Goal: Contribute content: Add original content to the website for others to see

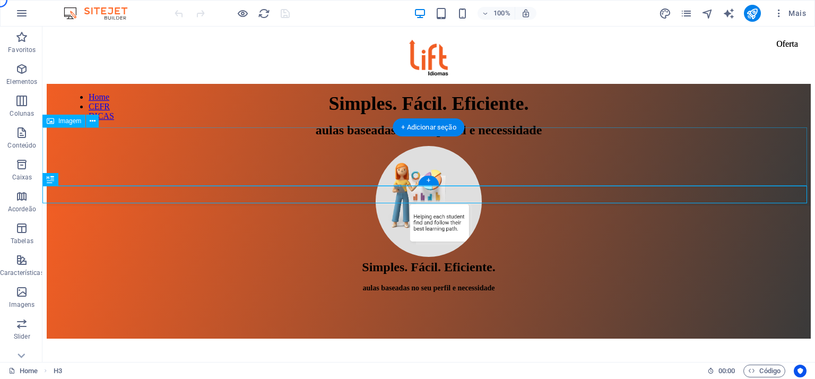
scroll to position [227, 0]
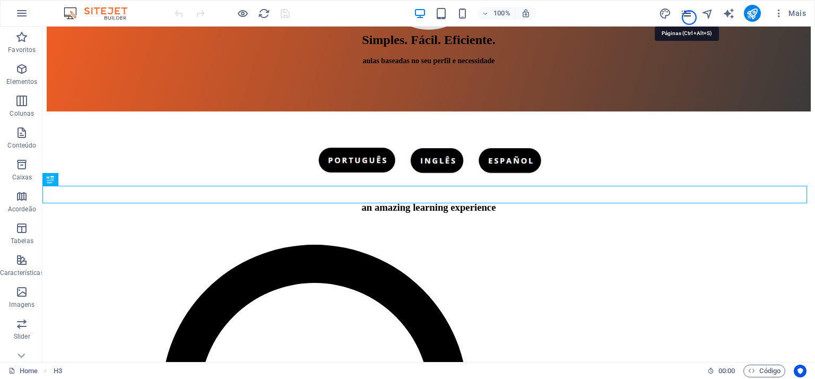
click at [689, 18] on icon "pages" at bounding box center [686, 13] width 12 height 12
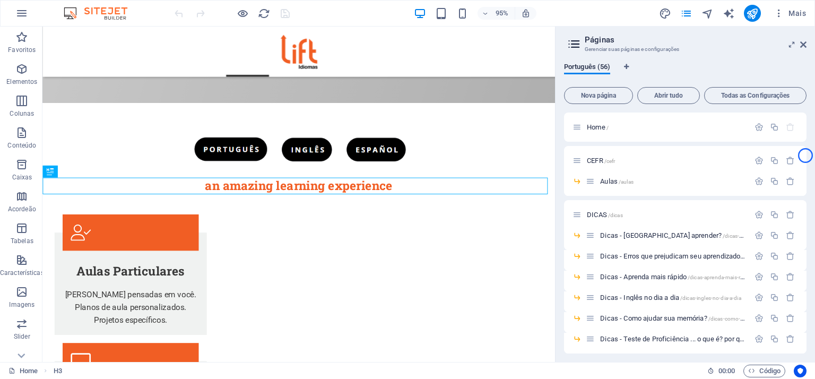
drag, startPoint x: 806, startPoint y: 137, endPoint x: 805, endPoint y: 155, distance: 18.6
click at [805, 155] on div "Home / CEFR /cefr Aulas /aulas DICAS /dicas Dicas - Como aprender? /dicas-como-…" at bounding box center [685, 232] width 242 height 241
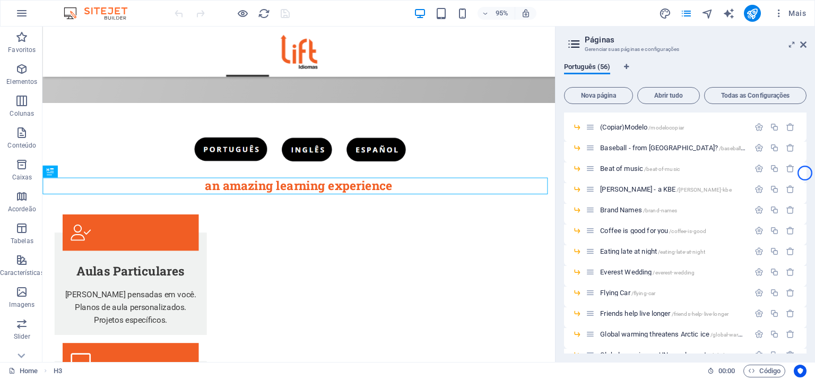
scroll to position [310, 0]
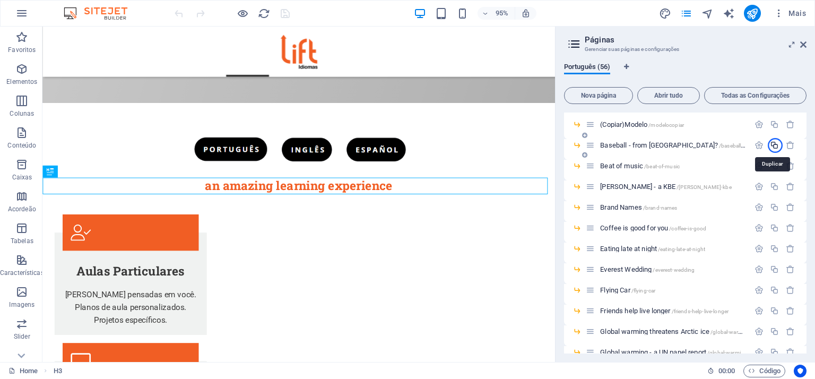
click at [775, 145] on icon "button" at bounding box center [774, 145] width 9 height 9
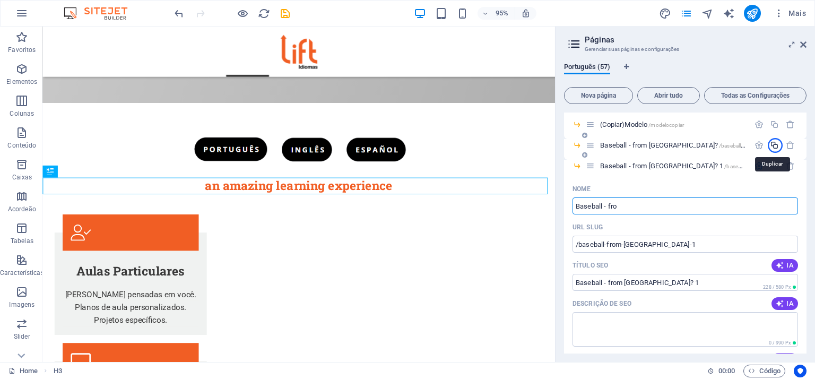
type input "Baseball - fro"
type input "/baseball-fro"
type input "Baseball - fro"
type input "B"
type input "/b"
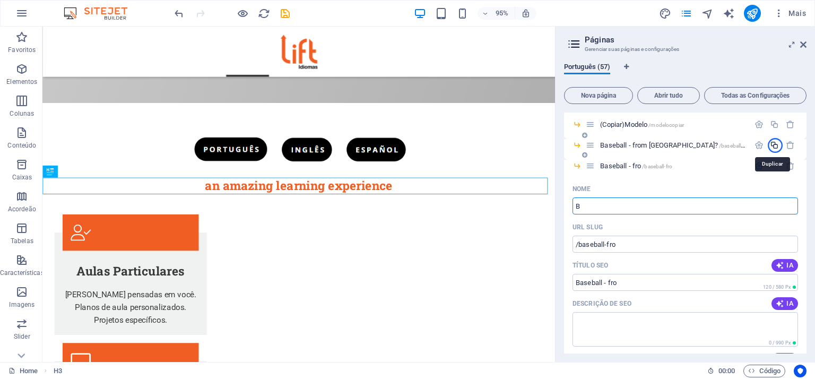
type input "B"
type input "B0878d326"
type input "/b0878d326"
type input "B0878d326"
type input "B"
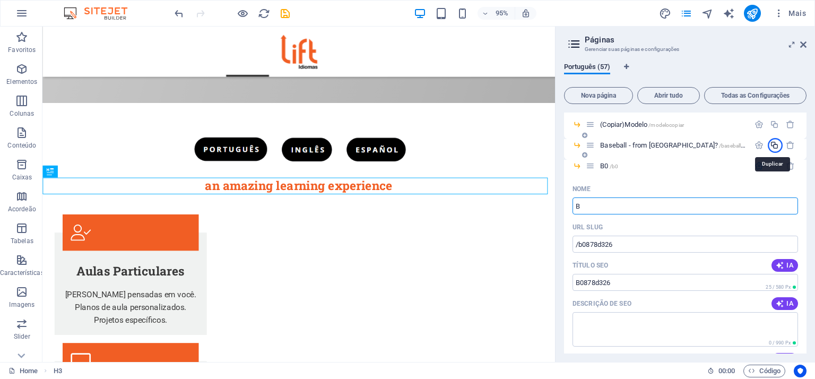
type input "/b0"
type input "B0"
type input "Bur"
type input "/b"
type input "B"
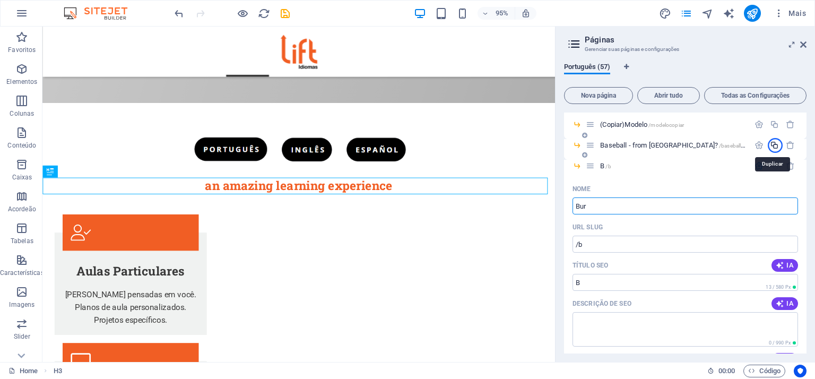
type input "Bur"
type input "/bur"
type input "Bur"
type input "Burj"
type input "/burj"
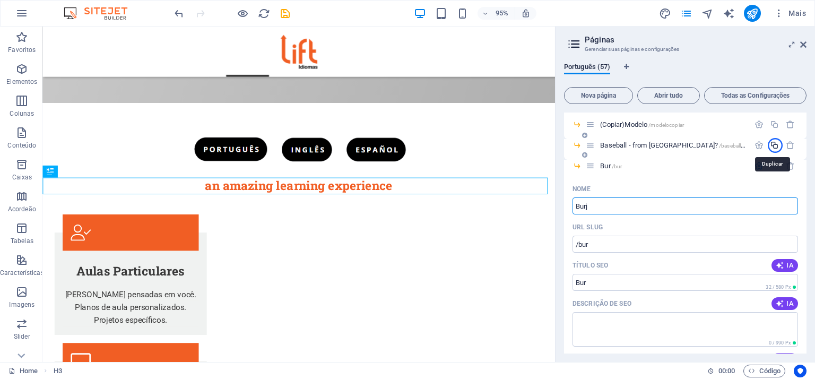
type input "Burj"
type input "Burj K"
type input "Burj"
type input "Burj Khalifa"
type input "/[PERSON_NAME]"
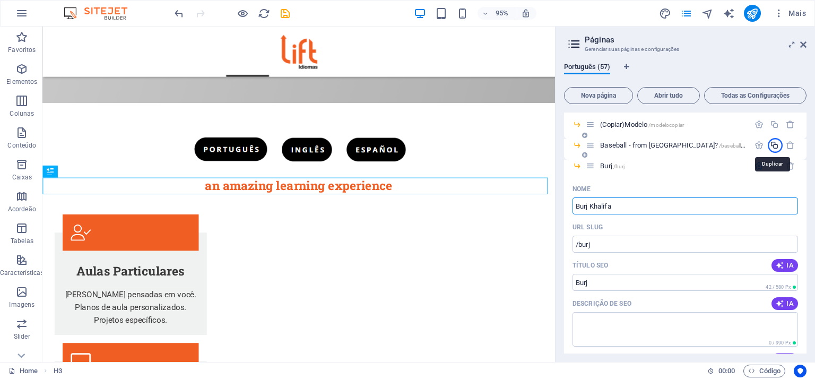
type input "Burj Khalifa"
type input "Burj Khalifa -"
type input "Burj Khalifa - The ta"
type input "/burj-khalifa-the"
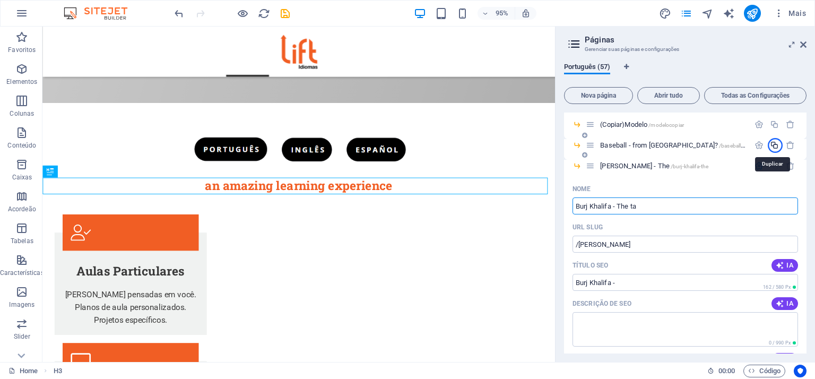
type input "[PERSON_NAME] - The"
type input "Burj Khalifa - The ta"
type input "/burj-khalifa-the-ta"
type input "Burj Khalifa - The ta"
type input "[GEOGRAPHIC_DATA] - The tallest"
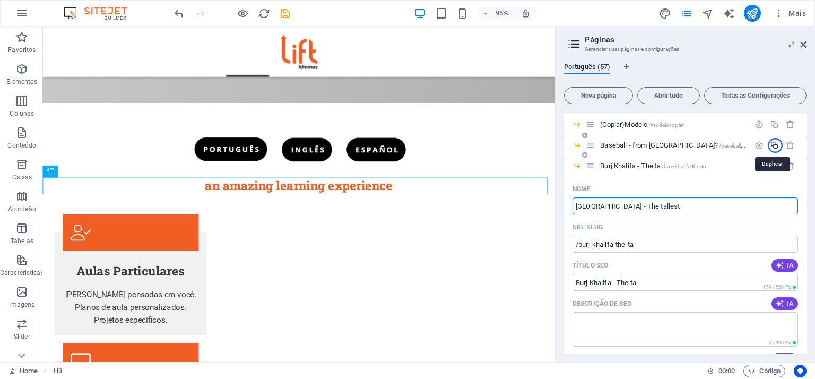
type input "/burj-khalifa-the-tallest"
type input "[GEOGRAPHIC_DATA] - The tallest"
type input "[GEOGRAPHIC_DATA] - The tallest one"
type input "/burj-khalifa-the-tallest-one"
type input "[GEOGRAPHIC_DATA] - The tallest one"
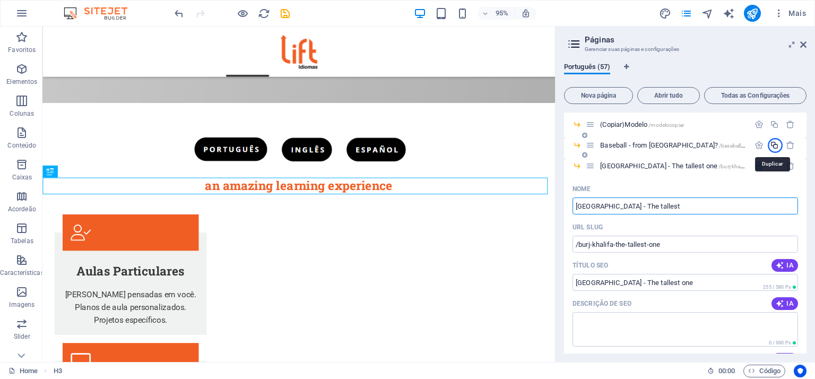
type input "[GEOGRAPHIC_DATA] - The tallest b"
type input "/burj-khalifa-the-tallest"
type input "[GEOGRAPHIC_DATA] - The tallest"
type input "[GEOGRAPHIC_DATA] - The tallest building"
type input "/burj-khalifa-the-tallest-building"
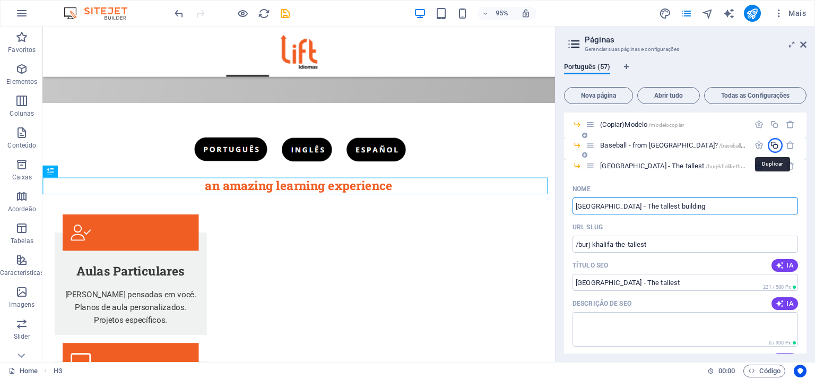
type input "[GEOGRAPHIC_DATA] - The tallest building"
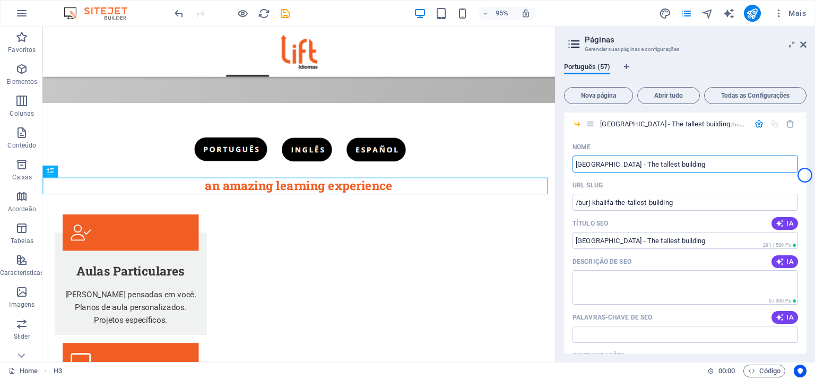
scroll to position [328, 0]
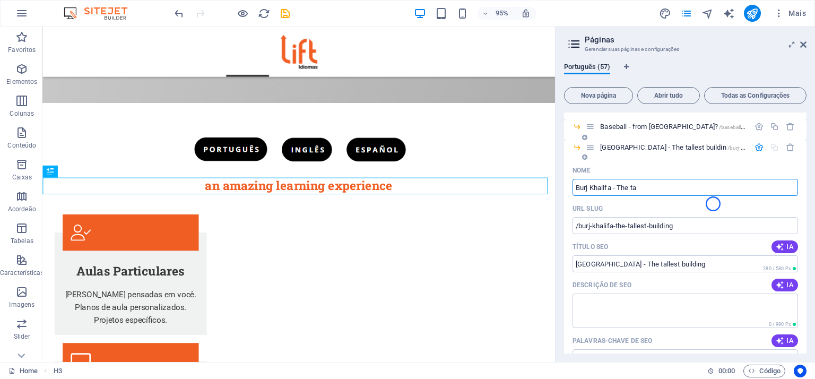
type input "Burj Khalifa - The t"
type input "/burj-khalifa-the-tallest-buildin"
type input "[GEOGRAPHIC_DATA] - The tallest buildin"
type input "Burj Khalifa -"
type input "/burj-khalifa-the"
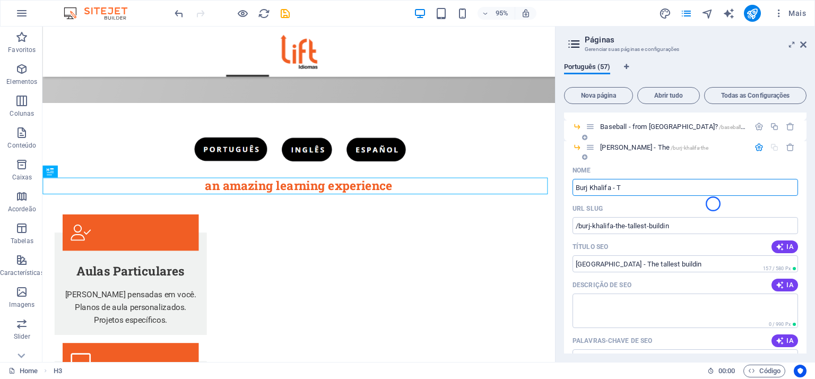
type input "[PERSON_NAME] - The"
type input "Burj Khalifa"
type input "/[PERSON_NAME]"
type input "Burj Khalifa"
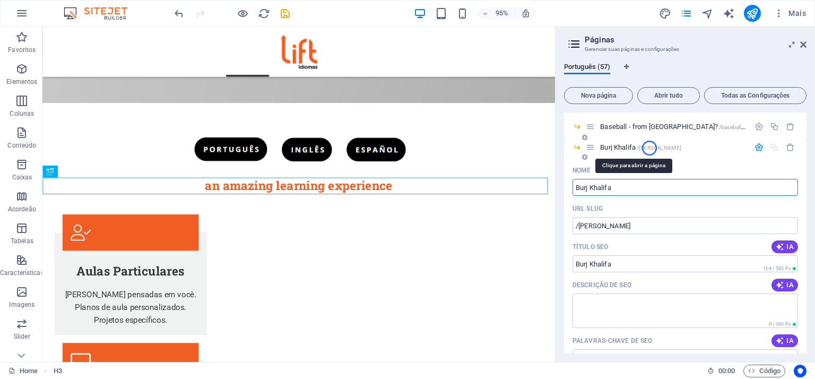
type input "Burj Khalifa"
click at [649, 148] on span "/[PERSON_NAME]" at bounding box center [659, 148] width 45 height 6
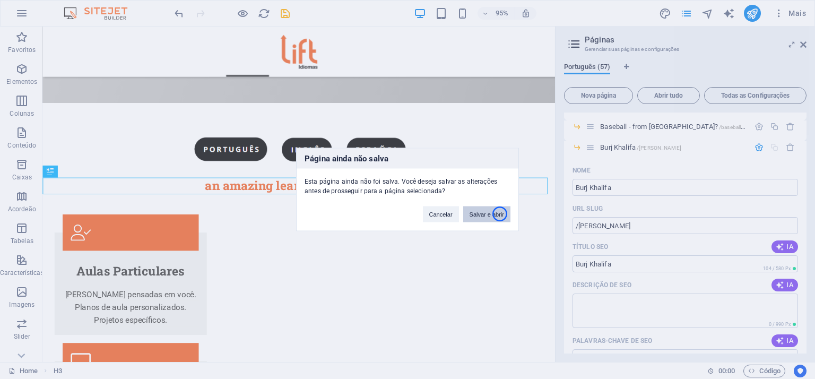
click at [500, 214] on button "Salvar e abrir" at bounding box center [486, 214] width 47 height 16
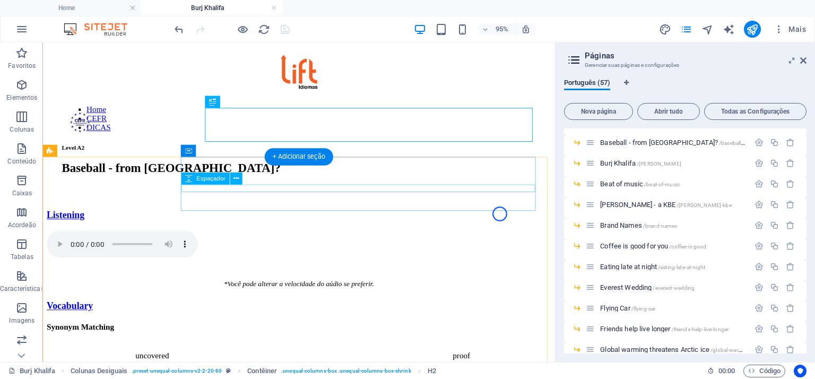
scroll to position [0, 0]
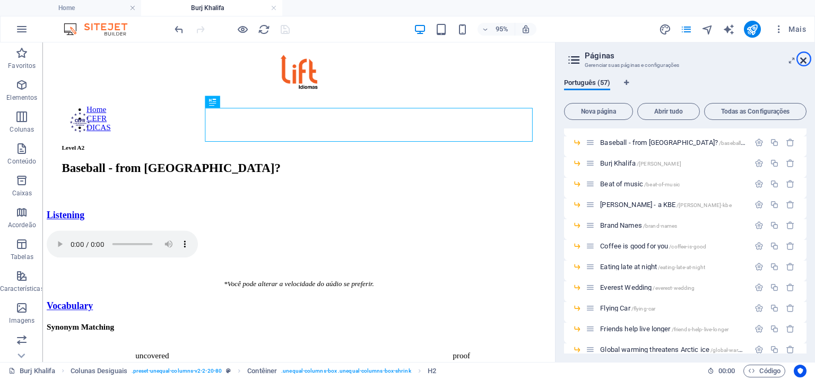
click at [804, 59] on icon at bounding box center [803, 60] width 6 height 8
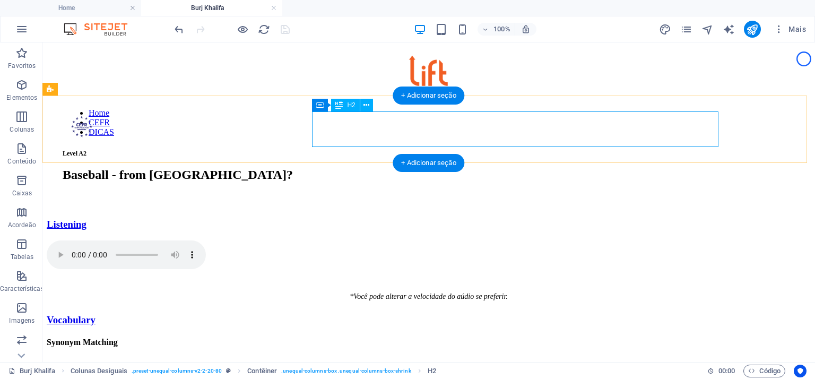
click at [546, 168] on div "Baseball - from [GEOGRAPHIC_DATA]?" at bounding box center [429, 175] width 732 height 14
click at [410, 168] on div "Baseball - from [GEOGRAPHIC_DATA]?" at bounding box center [429, 175] width 732 height 14
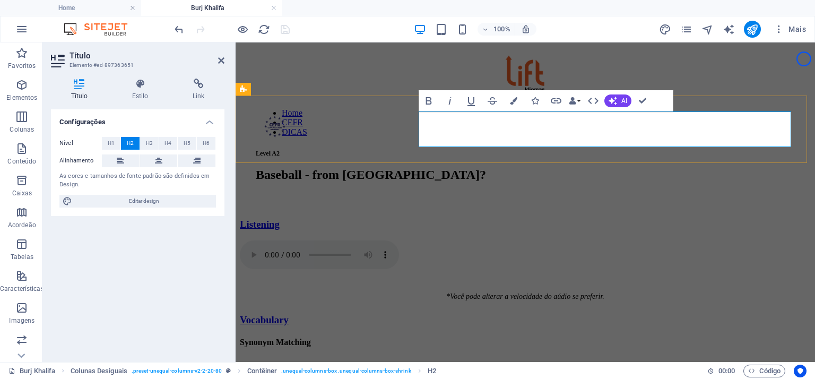
click at [486, 168] on span "Baseball - from [GEOGRAPHIC_DATA]?" at bounding box center [371, 175] width 230 height 14
drag, startPoint x: 509, startPoint y: 132, endPoint x: 439, endPoint y: 134, distance: 70.1
click at [439, 168] on span "Baseball - from [GEOGRAPHIC_DATA]?" at bounding box center [371, 175] width 230 height 14
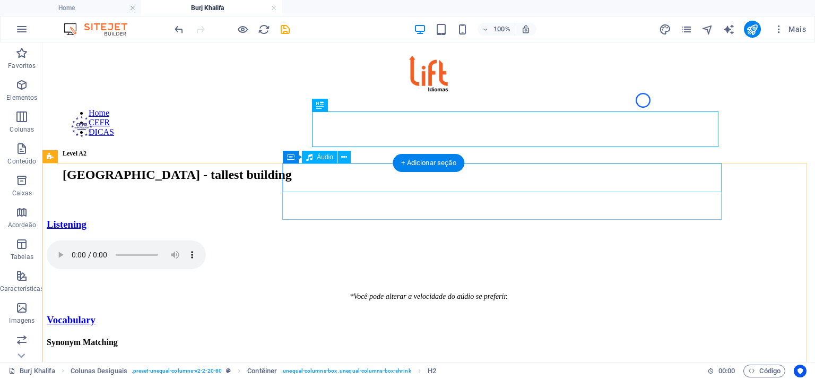
click at [346, 240] on figure at bounding box center [429, 255] width 764 height 31
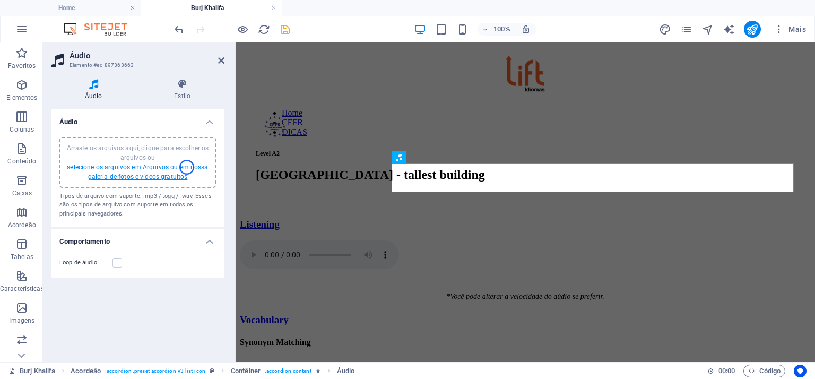
click at [187, 167] on link "selecione os arquivos em Arquivos ou em nossa galeria de fotos e vídeos gratuit…" at bounding box center [137, 171] width 141 height 17
click at [223, 57] on icon at bounding box center [221, 60] width 6 height 8
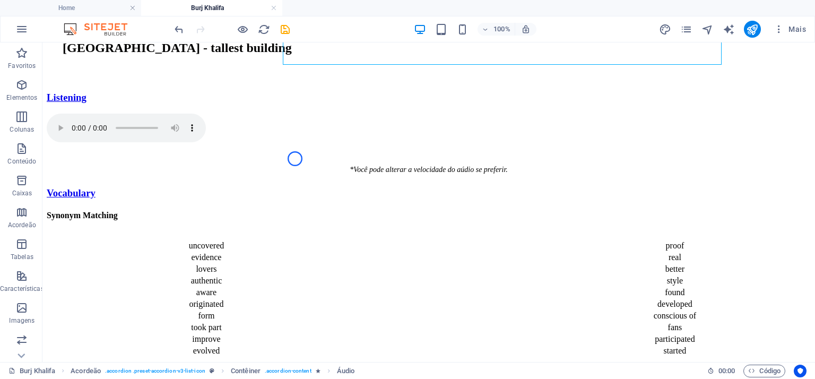
scroll to position [127, 0]
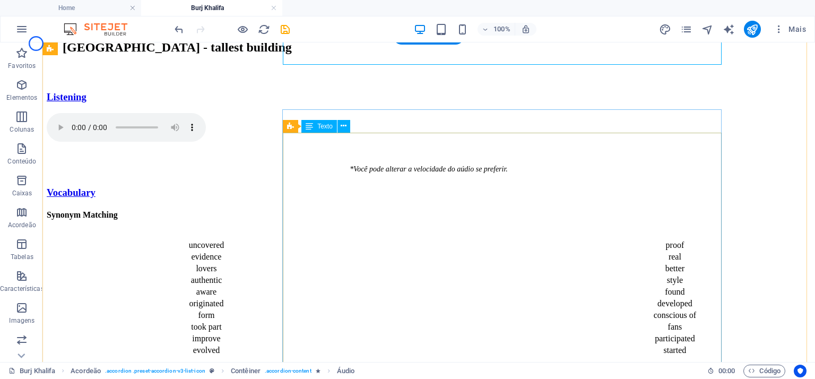
click at [370, 239] on div "uncovered proof evidence real lovers better authentic style aware found origina…" at bounding box center [429, 298] width 764 height 118
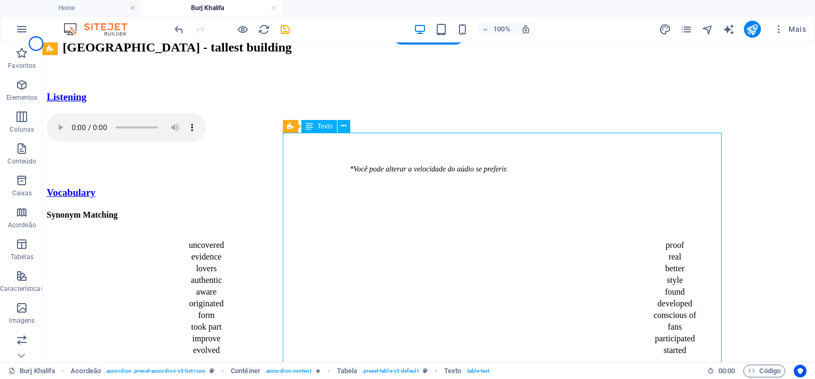
click at [371, 239] on div "uncovered proof evidence real lovers better authentic style aware found origina…" at bounding box center [429, 298] width 764 height 118
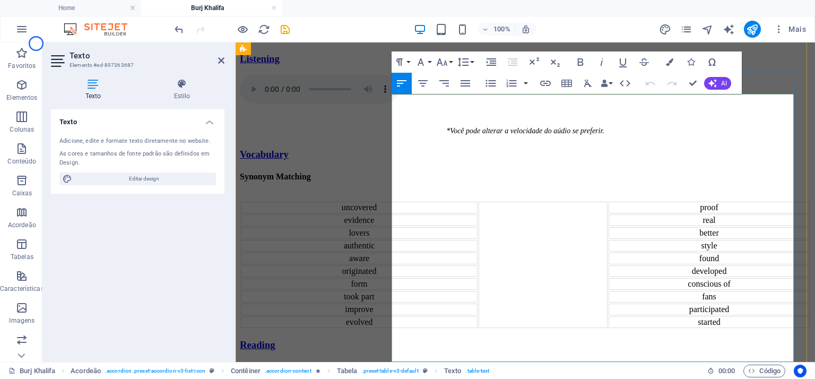
click at [477, 202] on td "uncovered" at bounding box center [359, 208] width 237 height 12
drag, startPoint x: 498, startPoint y: 109, endPoint x: 453, endPoint y: 109, distance: 45.1
click at [453, 202] on td "uncovered" at bounding box center [359, 208] width 237 height 12
click at [741, 278] on td "possess" at bounding box center [708, 284] width 201 height 12
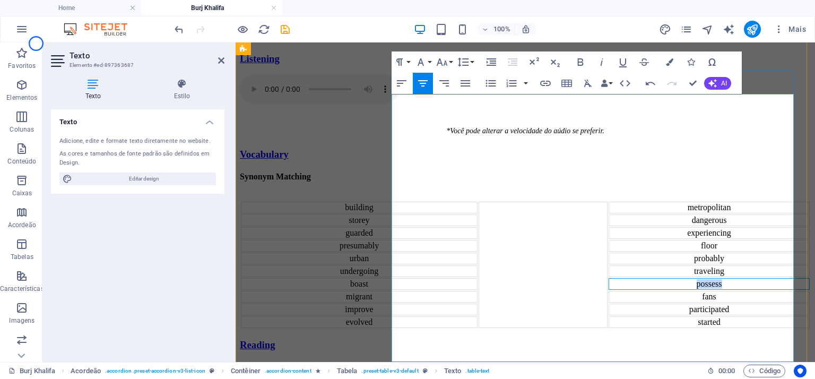
drag, startPoint x: 726, startPoint y: 268, endPoint x: 701, endPoint y: 268, distance: 25.5
click at [701, 278] on td "possess" at bounding box center [708, 284] width 201 height 12
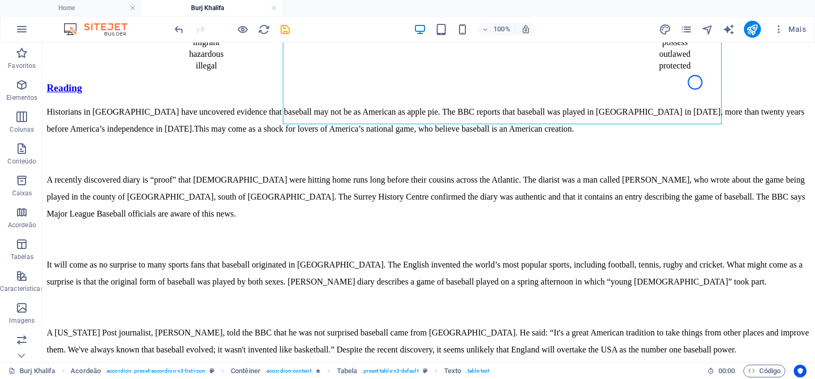
scroll to position [426, 0]
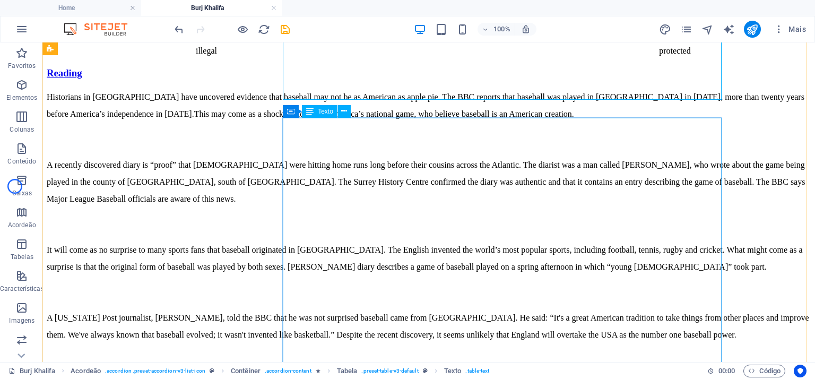
click at [321, 145] on div "Historians in [GEOGRAPHIC_DATA] have uncovered evidence that baseball may not b…" at bounding box center [429, 225] width 764 height 273
click at [367, 164] on div "Historians in [GEOGRAPHIC_DATA] have uncovered evidence that baseball may not b…" at bounding box center [429, 225] width 764 height 273
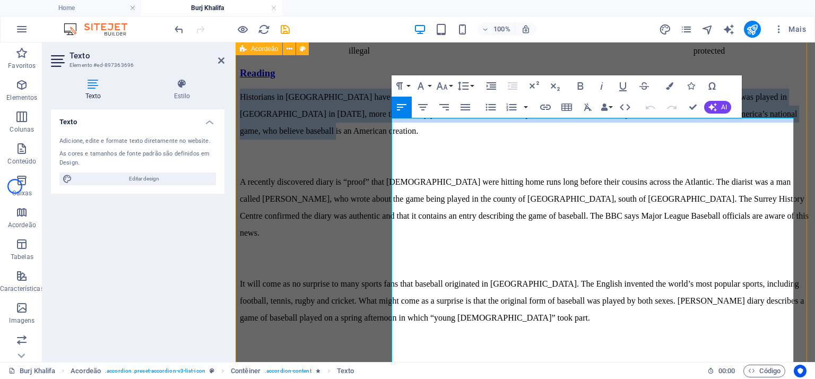
drag, startPoint x: 708, startPoint y: 186, endPoint x: 390, endPoint y: 129, distance: 323.3
click at [390, 129] on div "Listening *Você pode alterar a velocidade do aúdio se preferir. Vocabulary Syno…" at bounding box center [525, 110] width 571 height 637
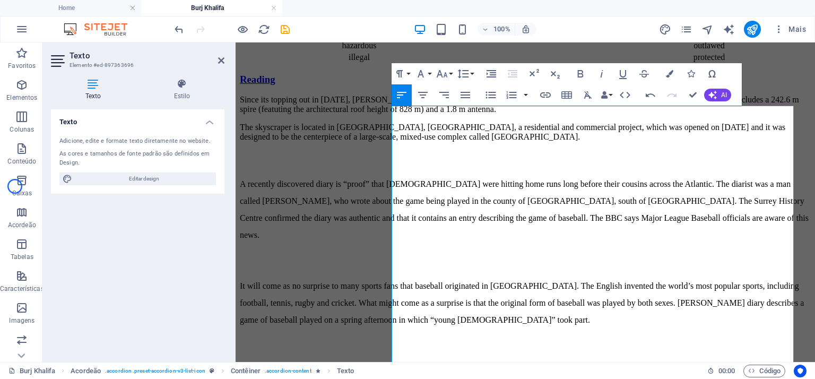
scroll to position [390, 0]
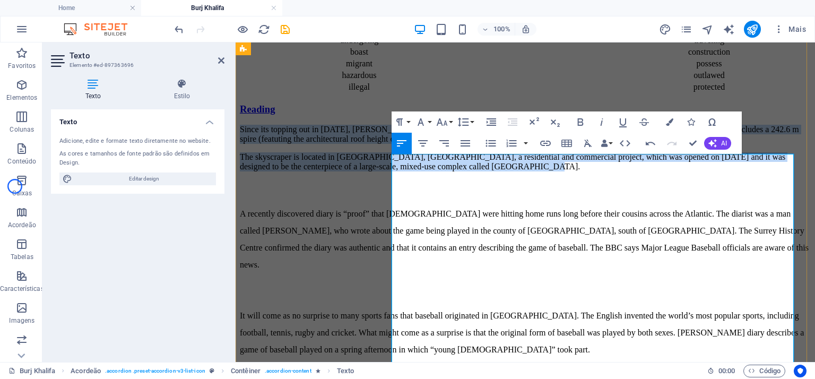
drag, startPoint x: 654, startPoint y: 238, endPoint x: 393, endPoint y: 163, distance: 271.5
click at [393, 163] on div "Since its topping out in [DATE], [PERSON_NAME] has held the record of the world…" at bounding box center [525, 293] width 571 height 336
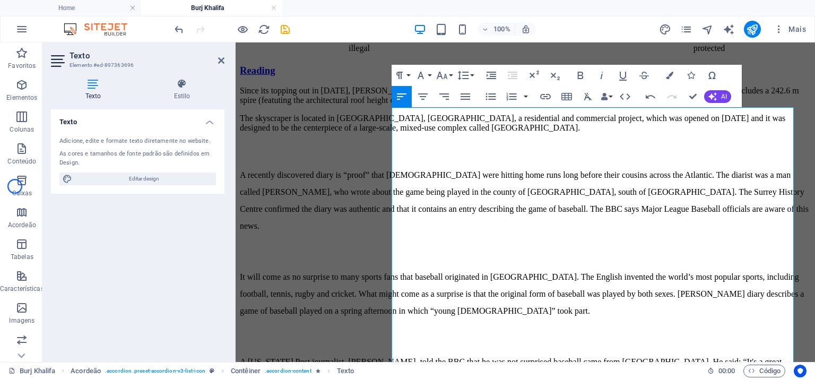
scroll to position [403, 0]
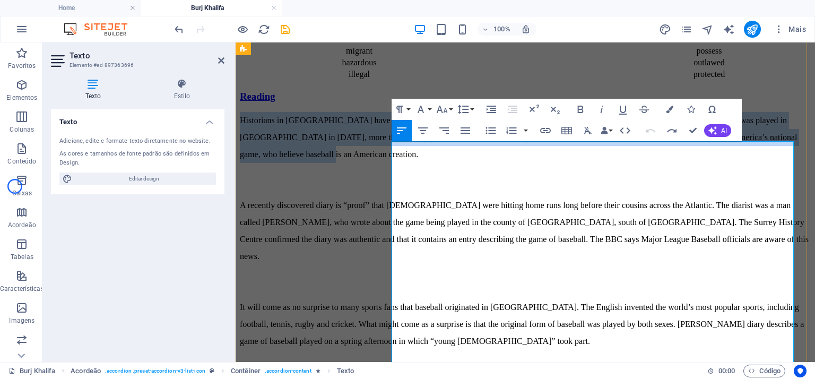
click at [594, 163] on p "Historians in [GEOGRAPHIC_DATA] have uncovered evidence that baseball may not b…" at bounding box center [525, 137] width 571 height 51
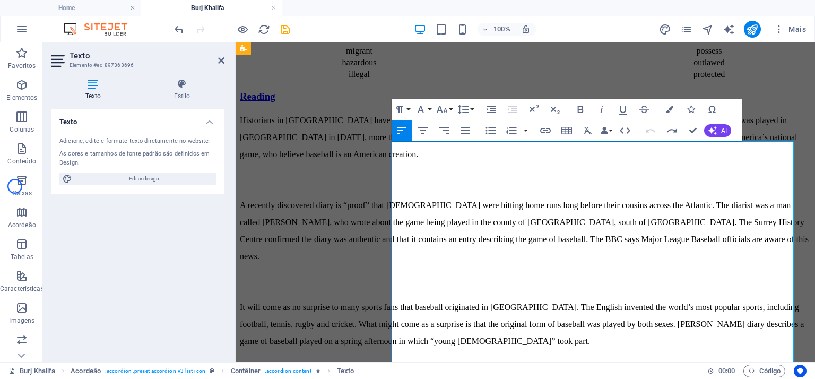
click at [714, 163] on p "Historians in [GEOGRAPHIC_DATA] have uncovered evidence that baseball may not b…" at bounding box center [525, 137] width 571 height 51
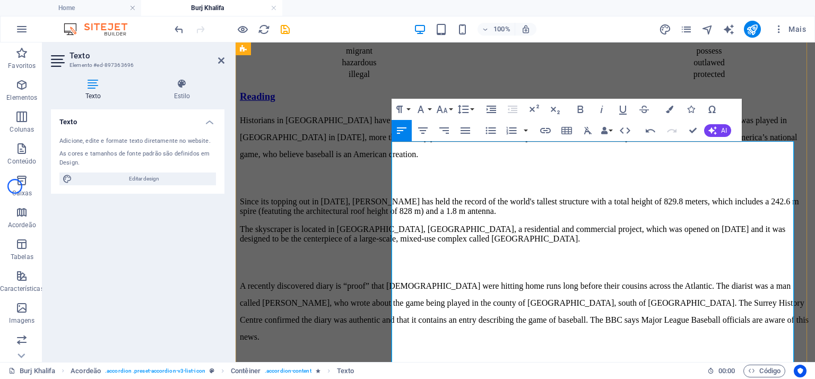
click at [715, 163] on p "Historians in [GEOGRAPHIC_DATA] have uncovered evidence that baseball may not b…" at bounding box center [525, 137] width 571 height 51
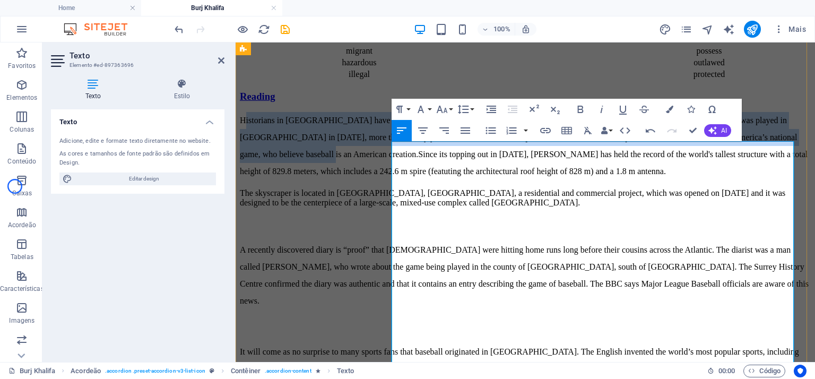
drag, startPoint x: 707, startPoint y: 210, endPoint x: 397, endPoint y: 158, distance: 314.2
click at [397, 158] on p "Historians in [GEOGRAPHIC_DATA] have uncovered evidence that baseball may not b…" at bounding box center [525, 146] width 571 height 68
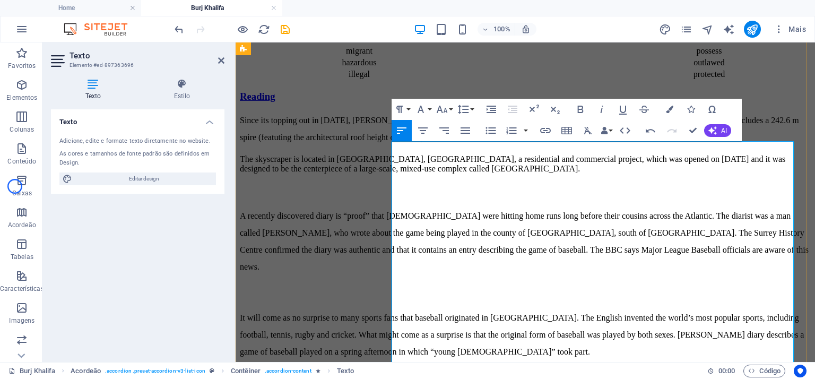
click at [645, 146] on p "Since its topping out in [DATE], [PERSON_NAME] has held the record of the world…" at bounding box center [525, 129] width 571 height 34
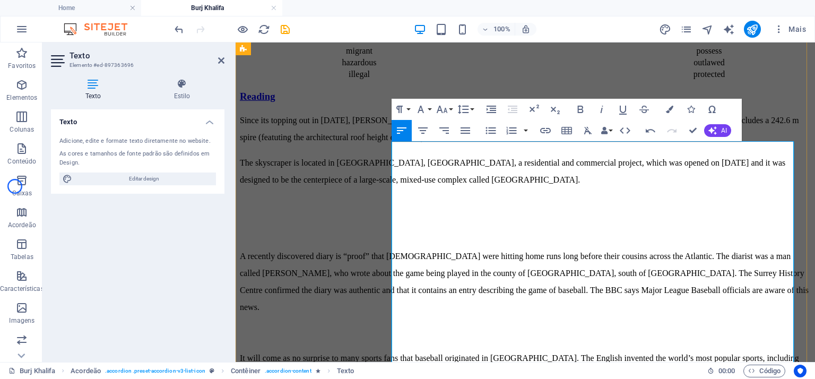
scroll to position [422, 0]
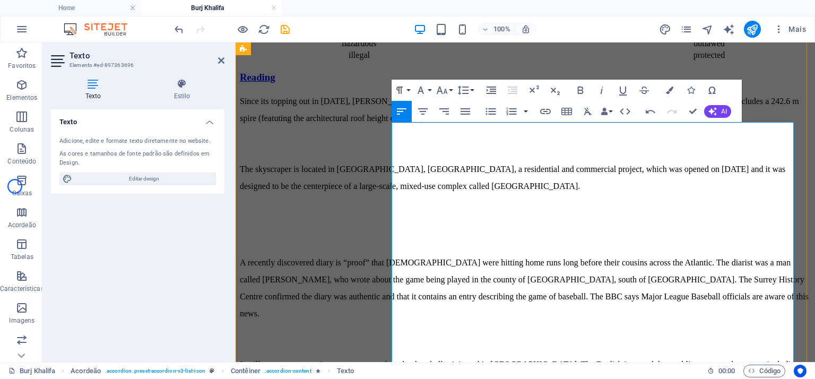
click at [535, 152] on p at bounding box center [525, 143] width 571 height 17
click at [666, 127] on p "Since its topping out in [DATE], [PERSON_NAME] has held the record of the world…" at bounding box center [525, 110] width 571 height 34
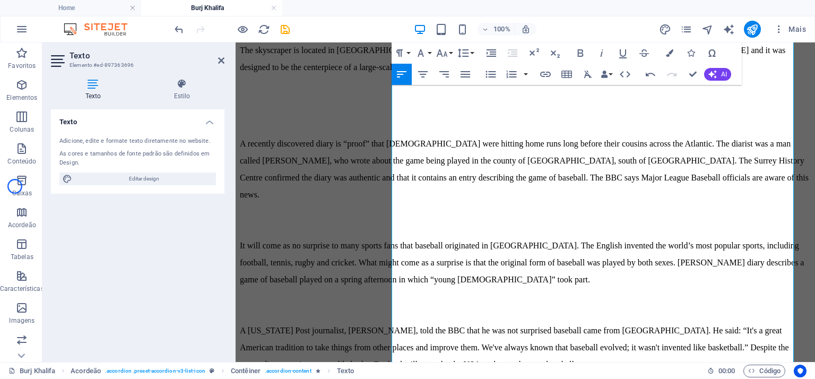
scroll to position [554, 0]
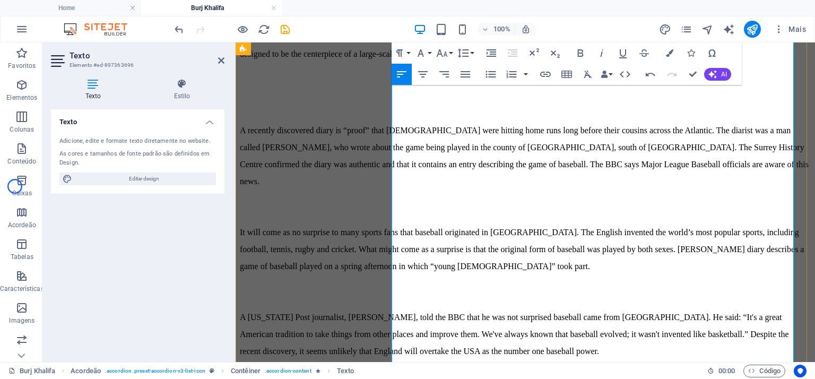
click at [638, 190] on p "A recently discovered diary is “proof” that [DEMOGRAPHIC_DATA] were hitting hom…" at bounding box center [525, 156] width 571 height 68
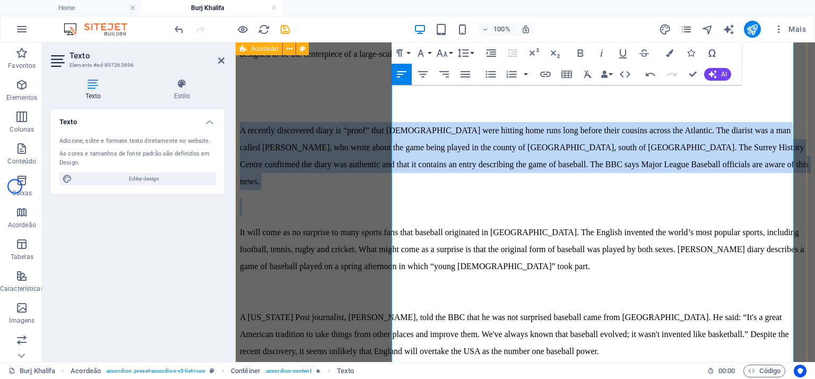
drag, startPoint x: 420, startPoint y: 269, endPoint x: 388, endPoint y: 174, distance: 100.0
click at [388, 174] on div "Listening *Você pode alterar a velocidade do aúdio se preferir. Vocabulary Syno…" at bounding box center [525, 20] width 571 height 713
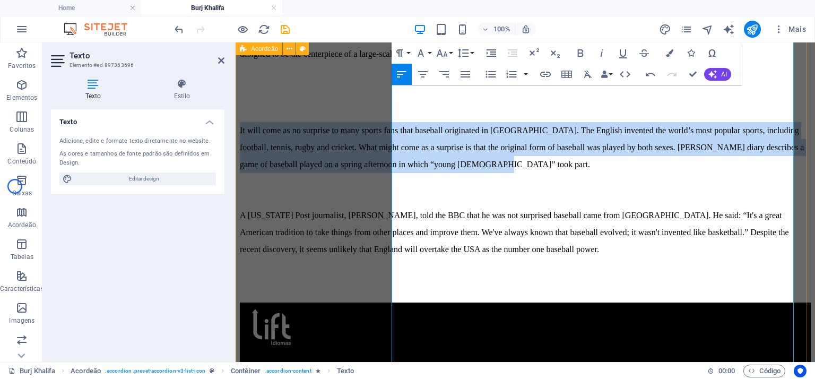
drag, startPoint x: 550, startPoint y: 248, endPoint x: 385, endPoint y: 179, distance: 179.0
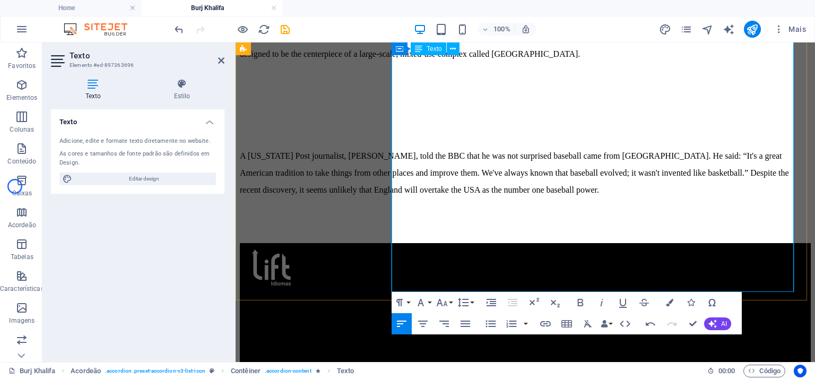
click at [469, 139] on p at bounding box center [525, 130] width 571 height 17
click at [652, 63] on p "The skyscraper is located in [GEOGRAPHIC_DATA], [GEOGRAPHIC_DATA], a residentia…" at bounding box center [525, 46] width 571 height 34
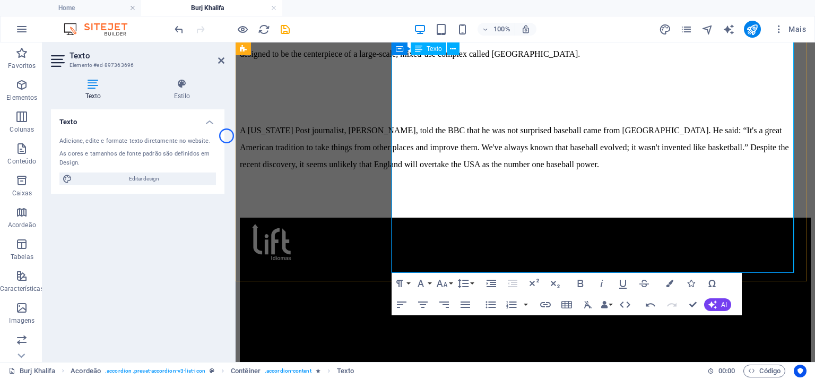
click at [658, 63] on p "The skyscraper is located in [GEOGRAPHIC_DATA], [GEOGRAPHIC_DATA], a residentia…" at bounding box center [525, 46] width 571 height 34
click at [649, 63] on p "The skyscraper is located in [GEOGRAPHIC_DATA], [GEOGRAPHIC_DATA], a residentia…" at bounding box center [525, 46] width 571 height 34
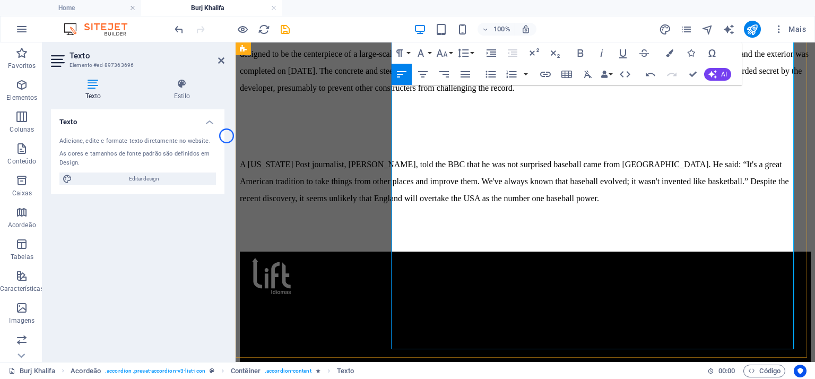
click at [653, 97] on p "The skyscraper is located in [GEOGRAPHIC_DATA], [GEOGRAPHIC_DATA], a residentia…" at bounding box center [525, 63] width 571 height 68
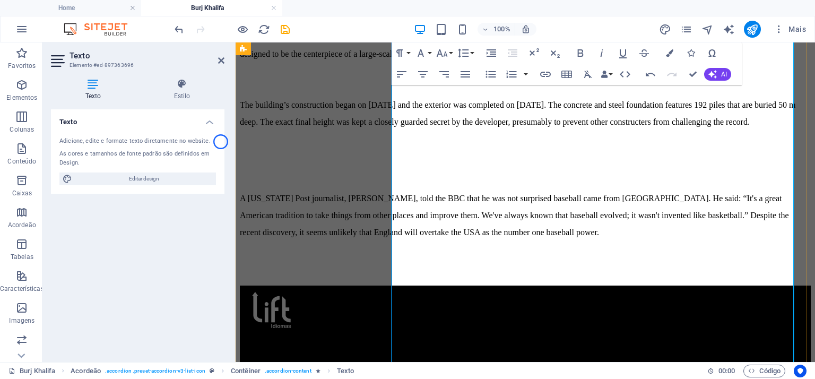
click at [712, 130] on p "The building’s construction began on [DATE] and the exterior was completed on […" at bounding box center [525, 114] width 571 height 34
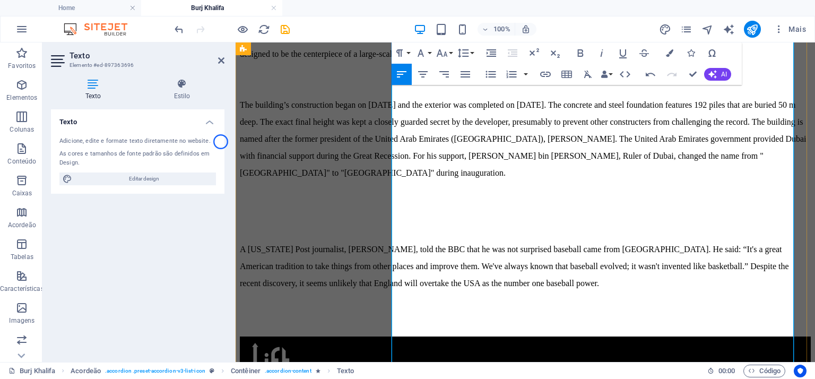
drag, startPoint x: 709, startPoint y: 210, endPoint x: 751, endPoint y: 222, distance: 44.2
click at [710, 181] on p "The building’s construction began on [DATE] and the exterior was completed on […" at bounding box center [525, 139] width 571 height 85
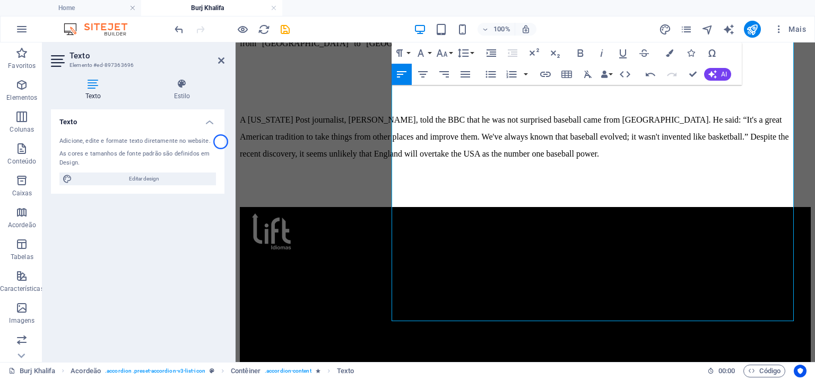
scroll to position [726, 0]
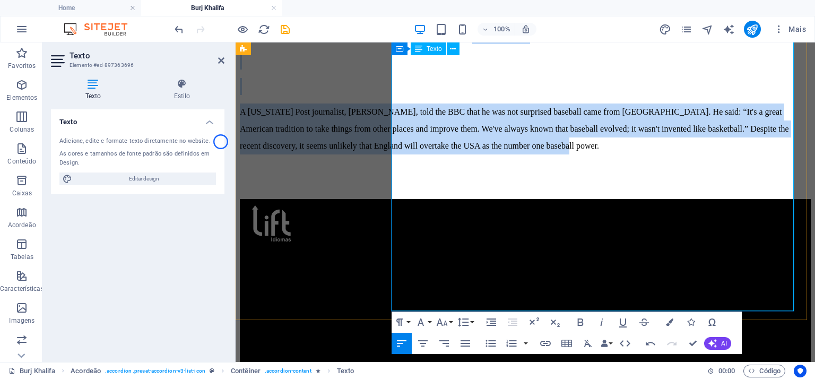
drag, startPoint x: 465, startPoint y: 155, endPoint x: 642, endPoint y: 279, distance: 216.3
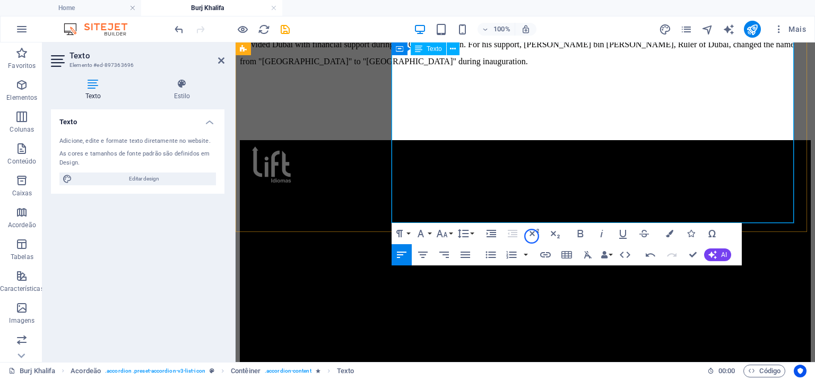
click at [492, 70] on p "The building is named after the former president of the United Arab Emirates ([…" at bounding box center [525, 44] width 571 height 51
click at [410, 95] on p at bounding box center [525, 87] width 571 height 17
click at [455, 70] on p "The building is named after the former president of the United Arab Emirates ([…" at bounding box center [525, 44] width 571 height 51
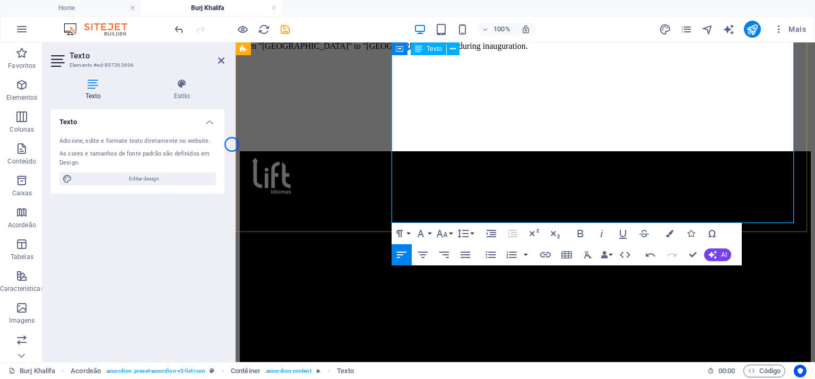
scroll to position [937, 2]
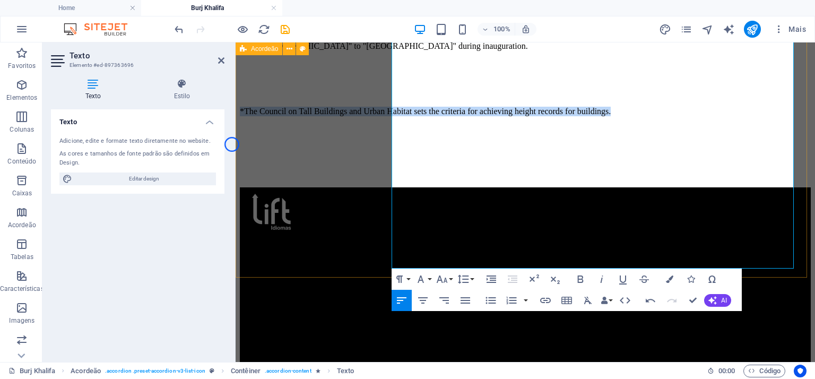
drag, startPoint x: 490, startPoint y: 234, endPoint x: 388, endPoint y: 214, distance: 103.3
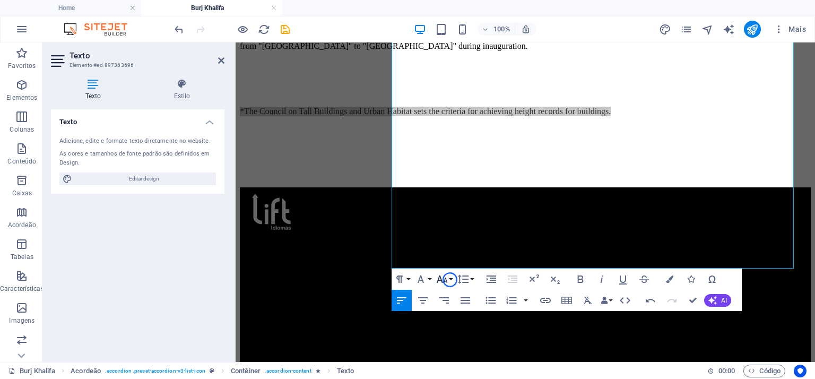
click at [450, 280] on button "Font Size" at bounding box center [444, 278] width 20 height 21
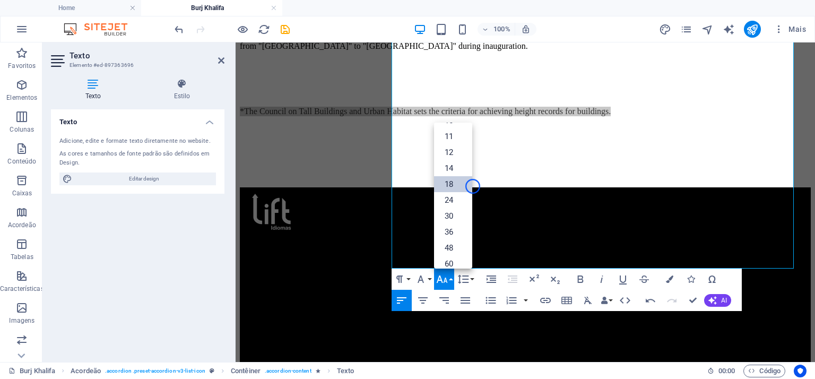
scroll to position [43, 0]
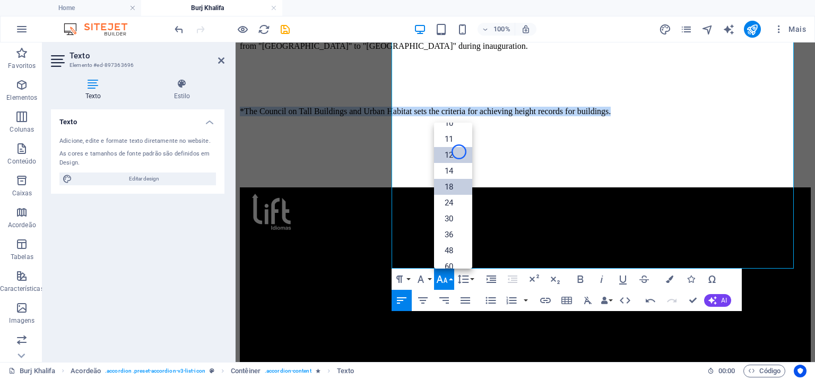
click at [459, 152] on link "12" at bounding box center [453, 155] width 38 height 16
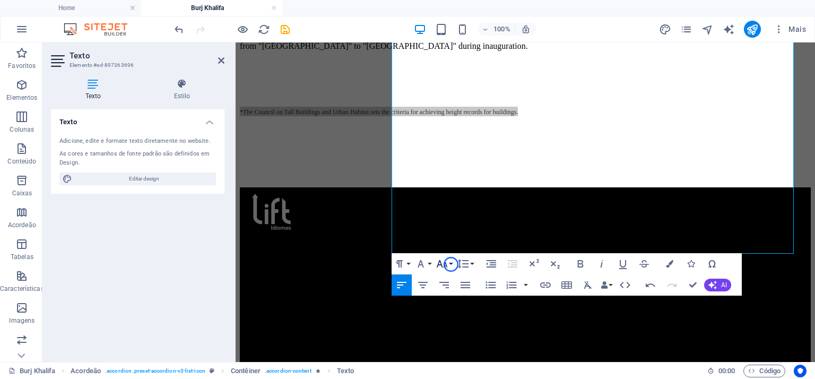
click at [451, 264] on button "Font Size" at bounding box center [444, 263] width 20 height 21
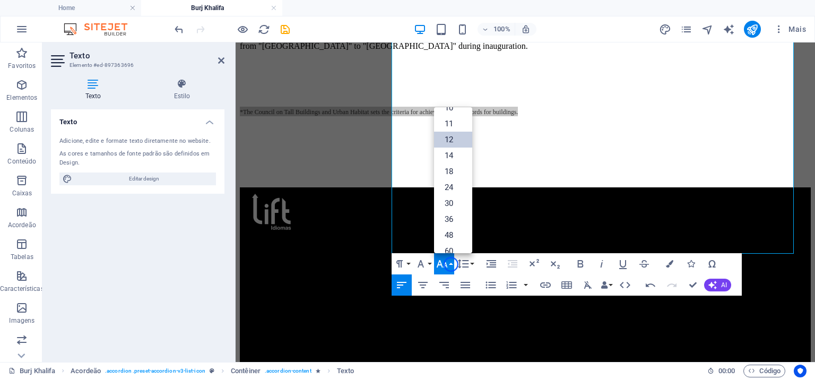
scroll to position [76, 0]
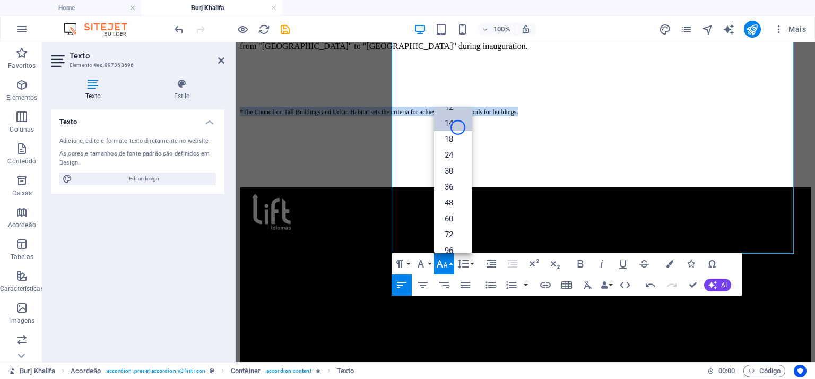
click at [458, 127] on link "14" at bounding box center [453, 123] width 38 height 16
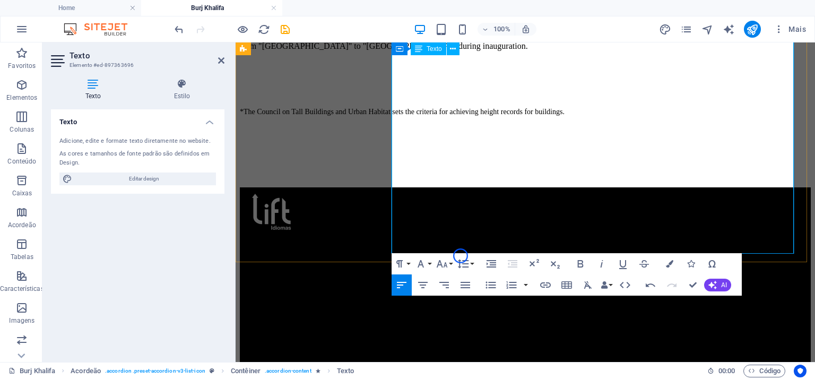
click at [537, 134] on p at bounding box center [525, 130] width 571 height 10
click at [768, 116] on p "*The Council on Tall Buildings and Urban Habitat sets the criteria for achievin…" at bounding box center [525, 112] width 571 height 10
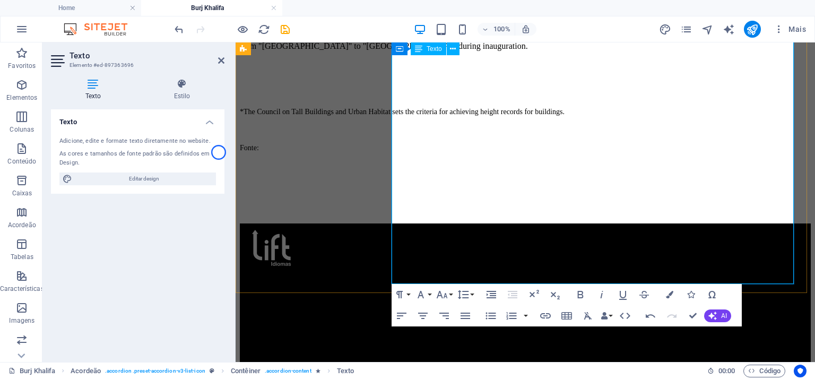
click at [443, 152] on p "Fonte:" at bounding box center [525, 148] width 571 height 10
click at [543, 152] on p "Fonte: [URL][DOMAIN_NAME]" at bounding box center [525, 148] width 571 height 10
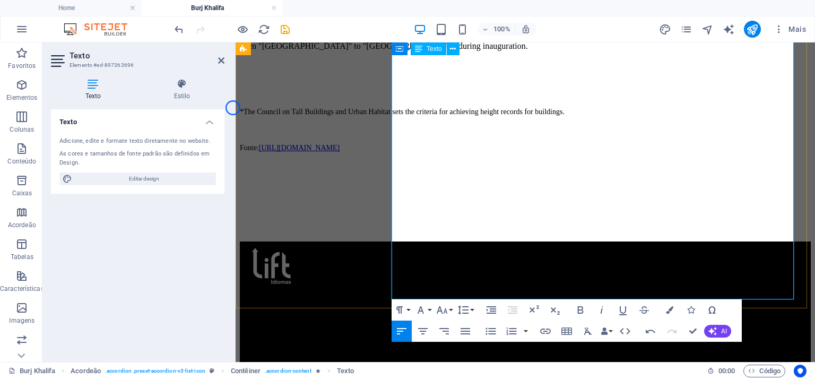
scroll to position [229, 4]
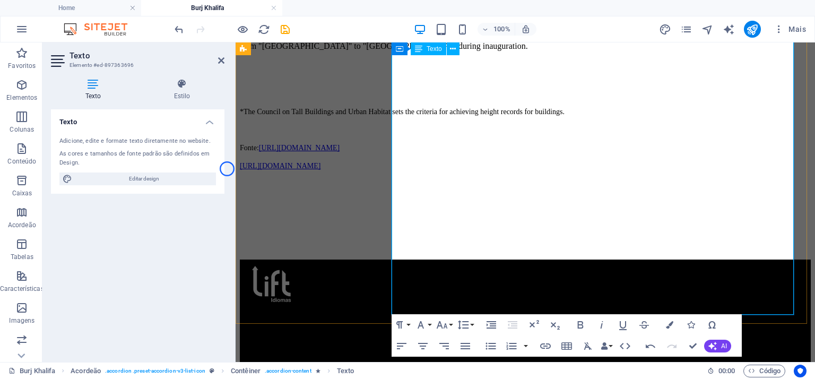
click at [555, 170] on p "[URL][DOMAIN_NAME]" at bounding box center [525, 166] width 571 height 10
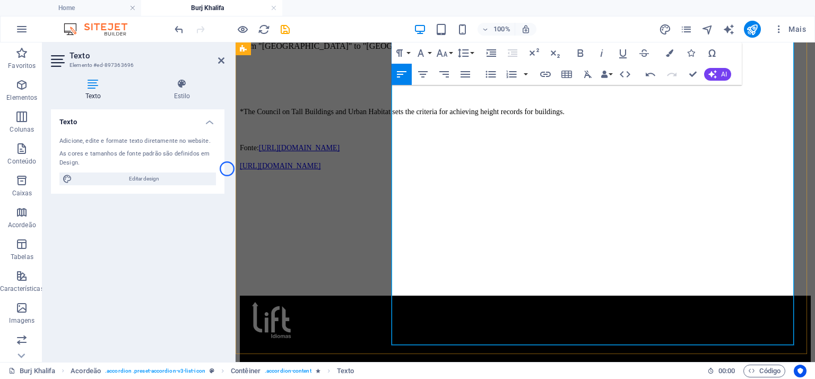
scroll to position [777, 4]
click at [555, 170] on p "[URL][DOMAIN_NAME]" at bounding box center [525, 166] width 571 height 10
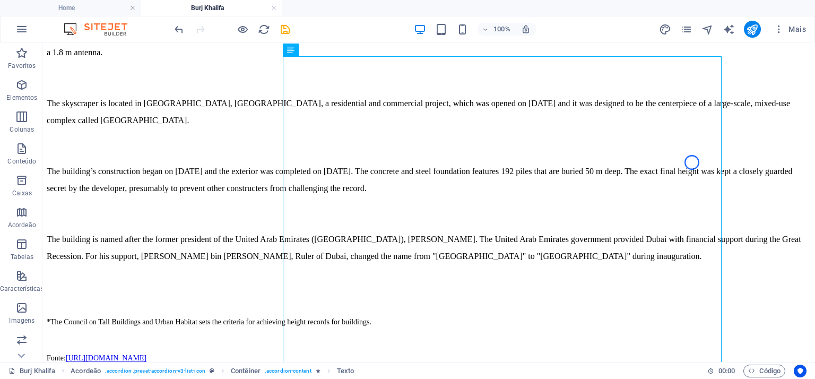
scroll to position [485, 0]
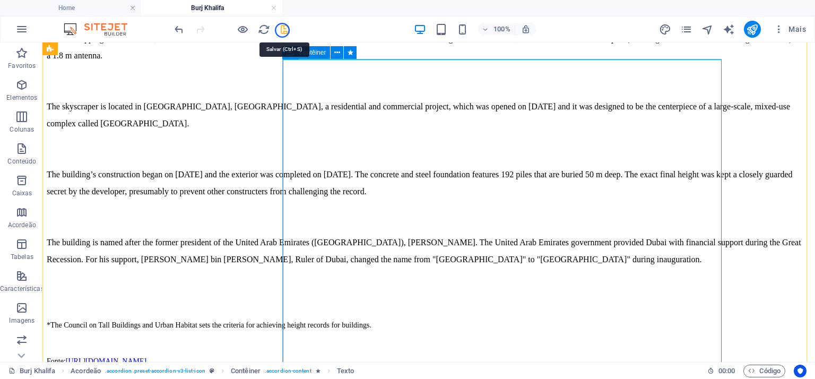
click at [282, 30] on icon "save" at bounding box center [285, 29] width 12 height 12
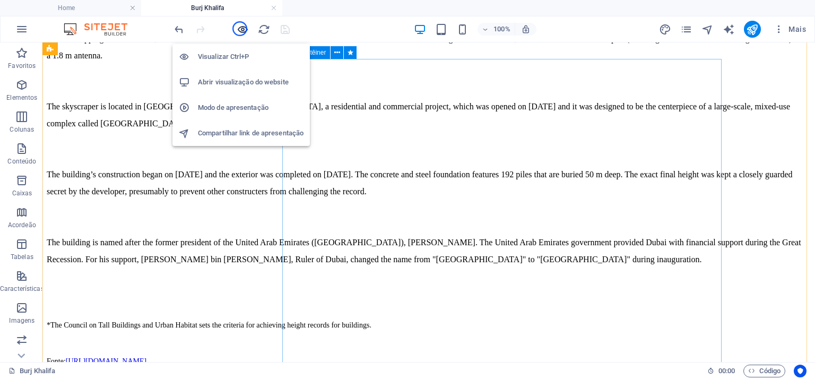
click at [240, 29] on icon "button" at bounding box center [243, 29] width 12 height 12
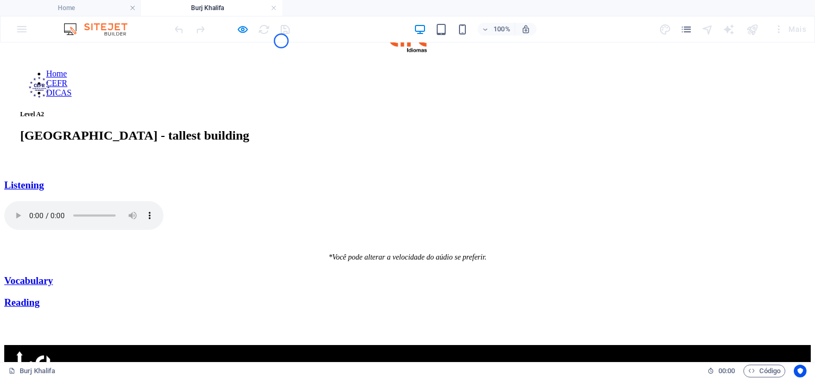
scroll to position [0, 0]
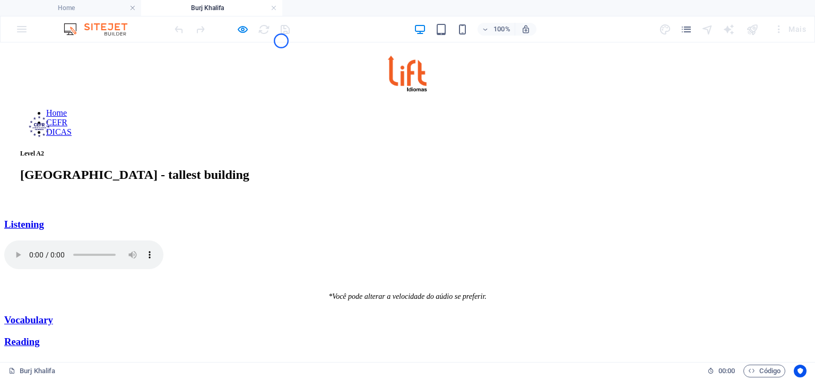
click at [53, 314] on link "Vocabulary" at bounding box center [28, 319] width 49 height 11
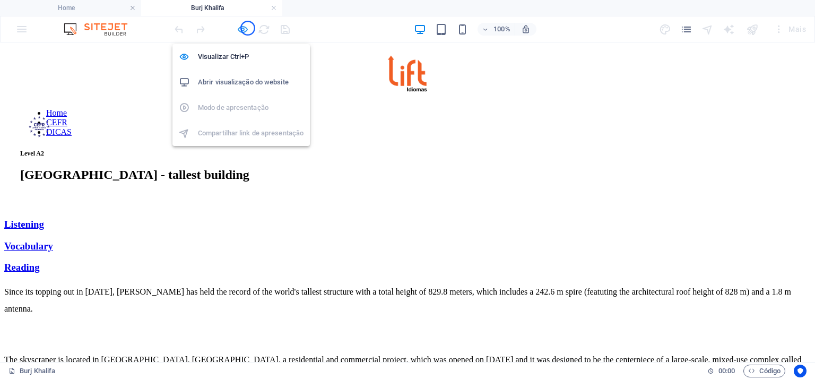
click at [248, 28] on icon "button" at bounding box center [243, 29] width 12 height 12
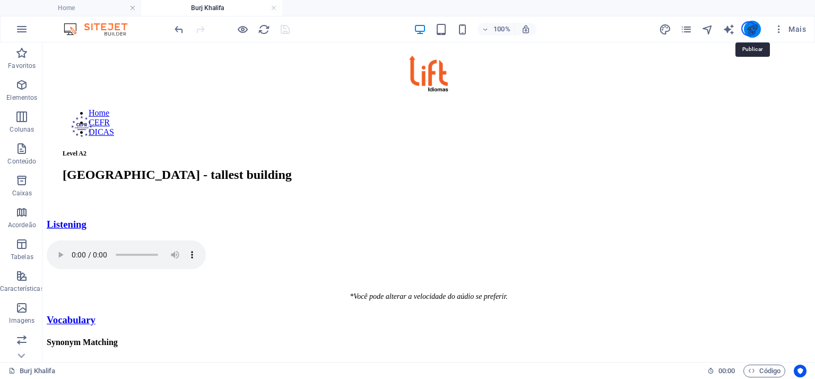
click at [748, 29] on icon "publish" at bounding box center [752, 29] width 12 height 12
